Goal: Task Accomplishment & Management: Manage account settings

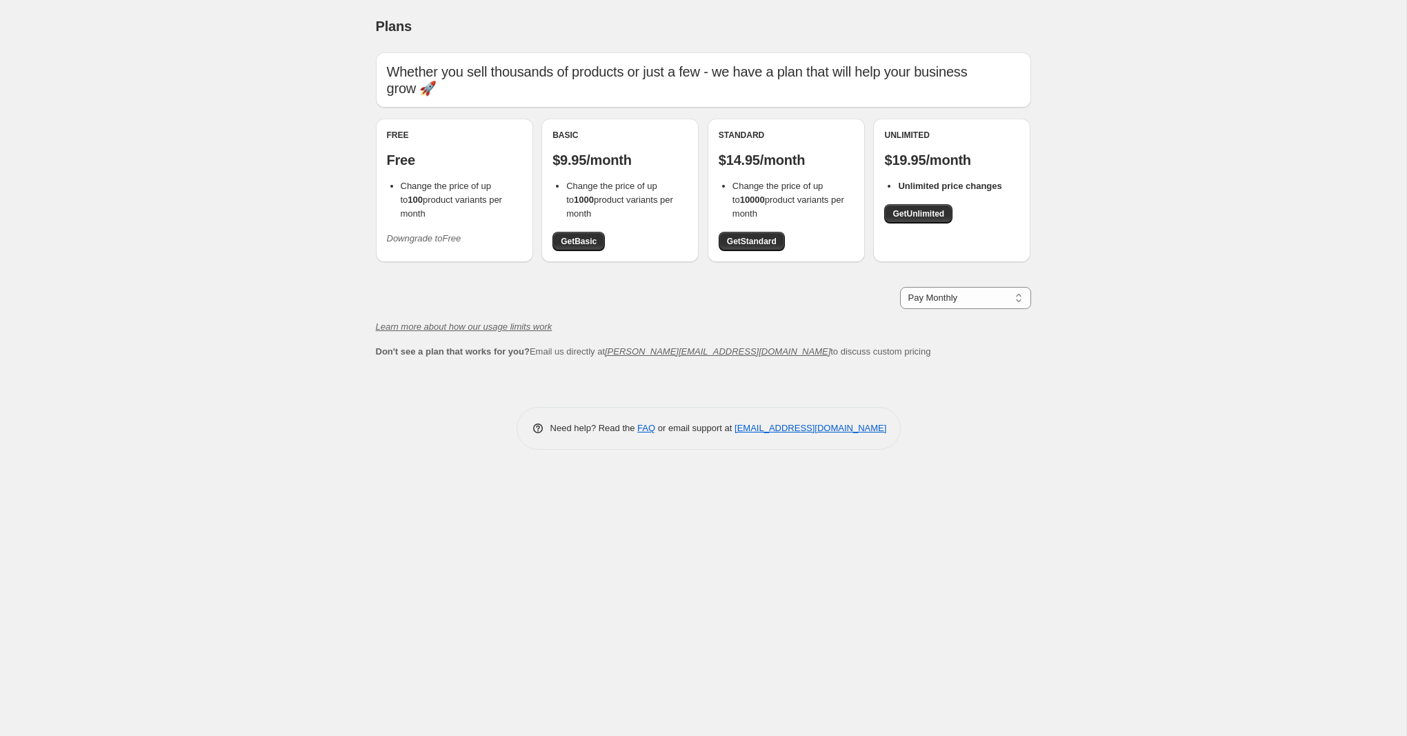
click at [412, 232] on span "Downgrade to Free" at bounding box center [424, 239] width 74 height 14
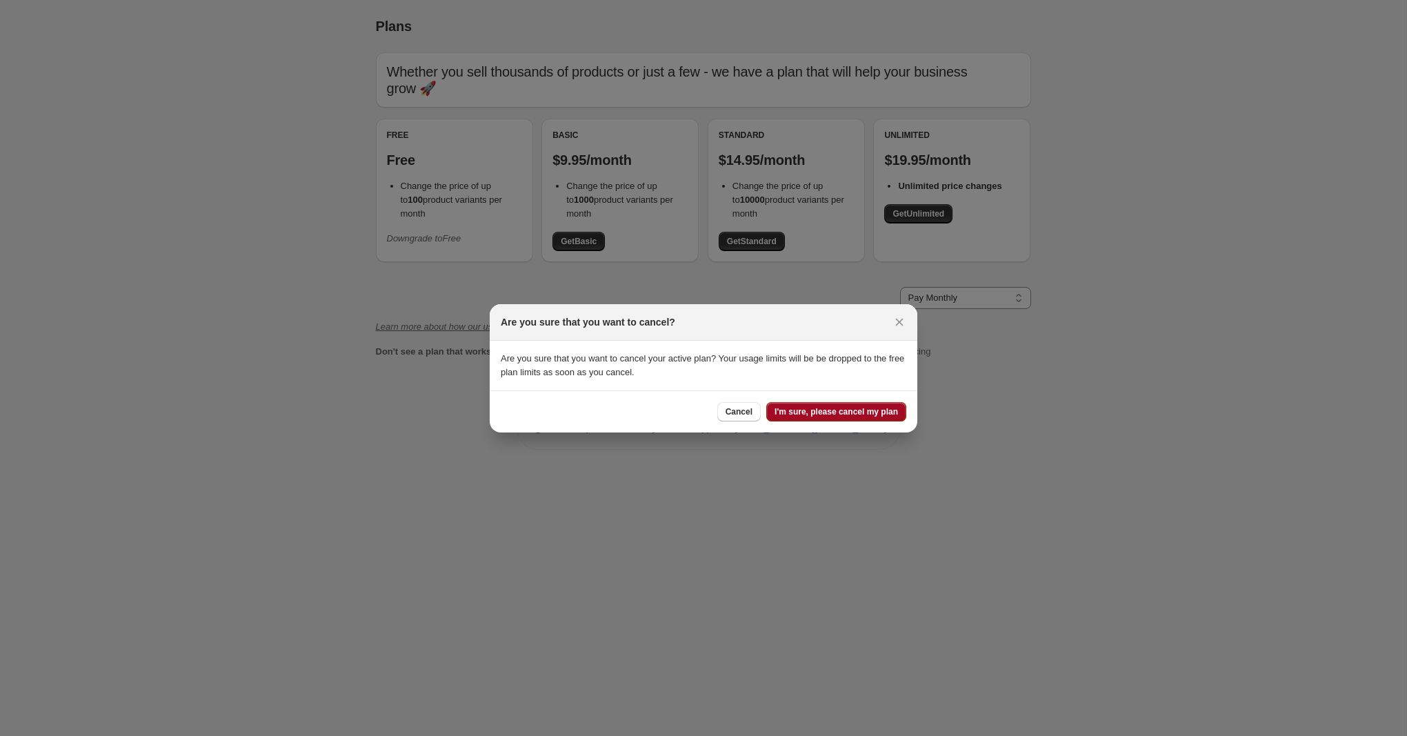
click at [834, 408] on span "I'm sure, please cancel my plan" at bounding box center [836, 411] width 123 height 11
